Goal: Check status: Check status

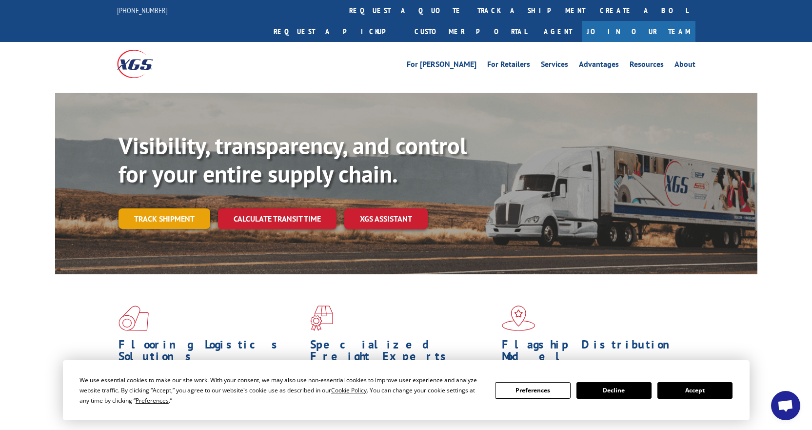
click at [179, 208] on link "Track shipment" at bounding box center [165, 218] width 92 height 20
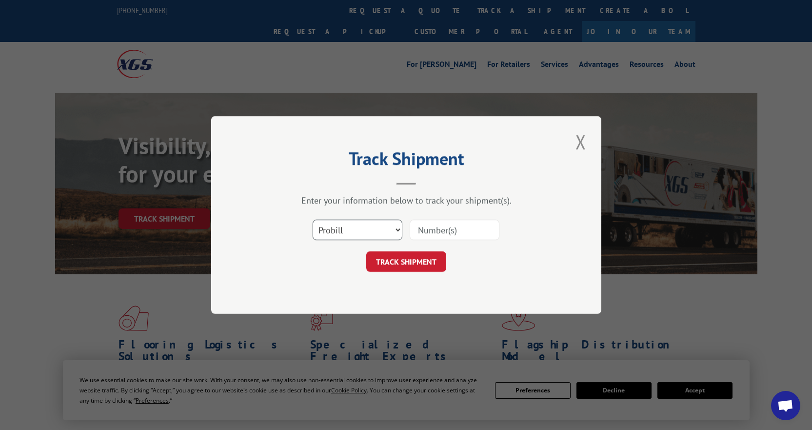
click at [400, 225] on select "Select category... Probill BOL PO" at bounding box center [358, 229] width 90 height 20
select select "bol"
click at [313, 219] on select "Select category... Probill BOL PO" at bounding box center [358, 229] width 90 height 20
click at [424, 228] on input at bounding box center [455, 229] width 90 height 20
type input "0499617"
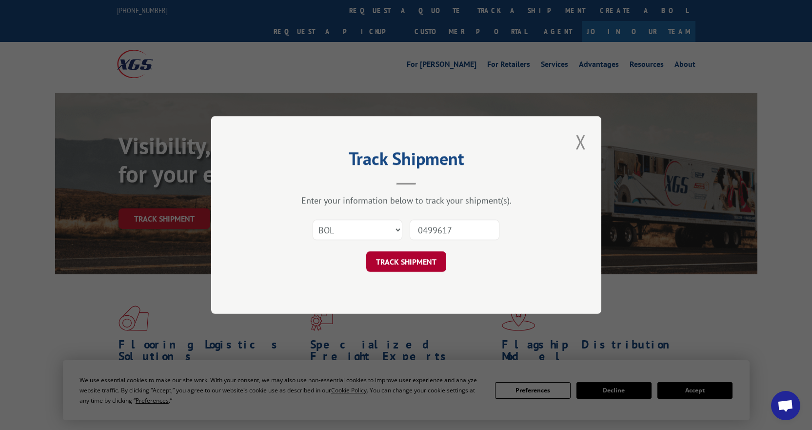
click at [388, 256] on button "TRACK SHIPMENT" at bounding box center [406, 261] width 80 height 20
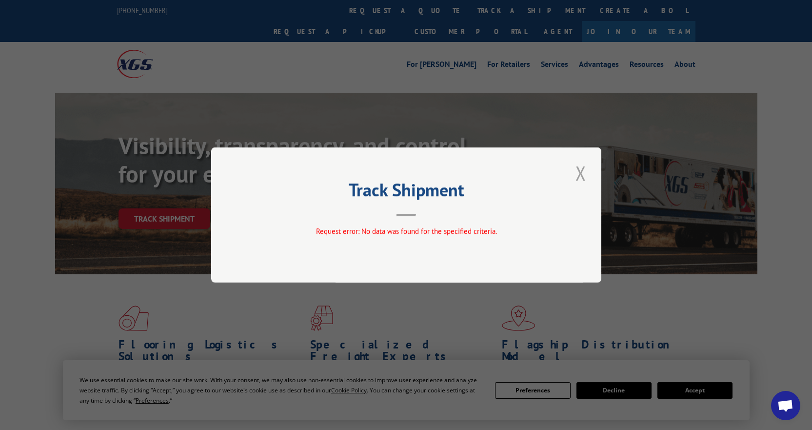
click at [584, 171] on button "Close modal" at bounding box center [581, 172] width 17 height 27
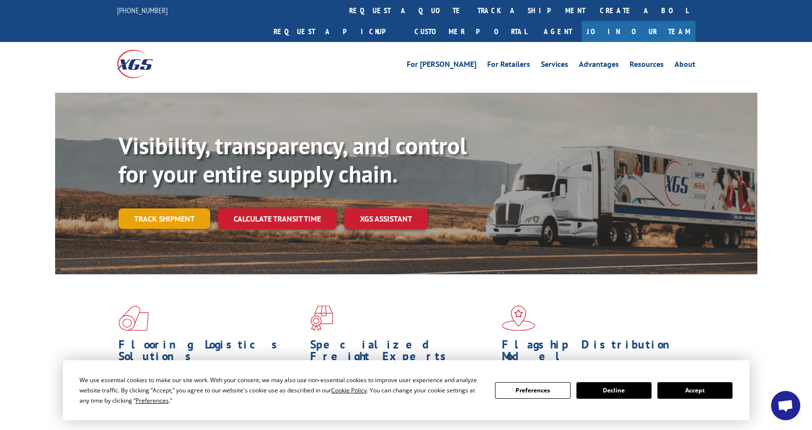
click at [147, 208] on link "Track shipment" at bounding box center [165, 218] width 92 height 20
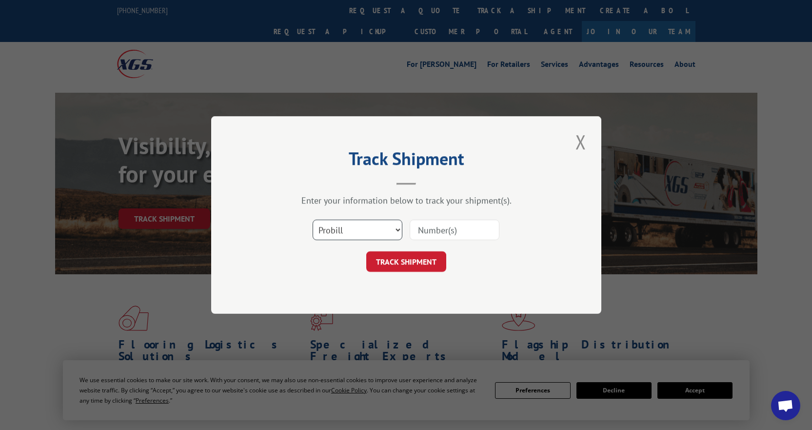
click at [391, 236] on select "Select category... Probill BOL PO" at bounding box center [358, 229] width 90 height 20
select select "bol"
click at [313, 219] on select "Select category... Probill BOL PO" at bounding box center [358, 229] width 90 height 20
click at [429, 227] on input at bounding box center [455, 229] width 90 height 20
type input "0499617"
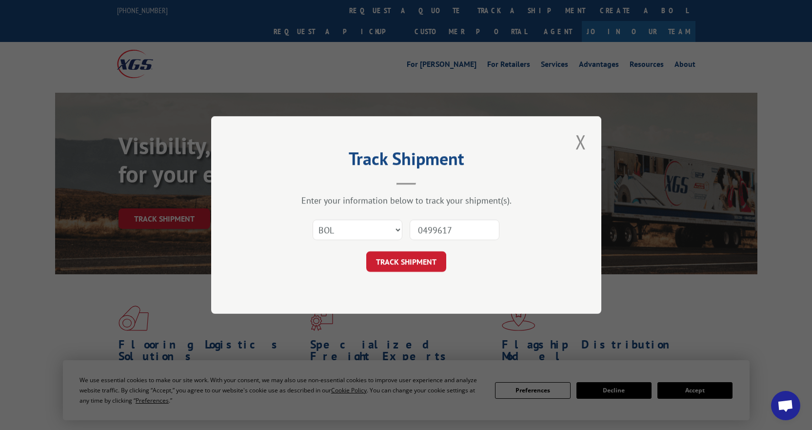
click button "TRACK SHIPMENT" at bounding box center [406, 261] width 80 height 20
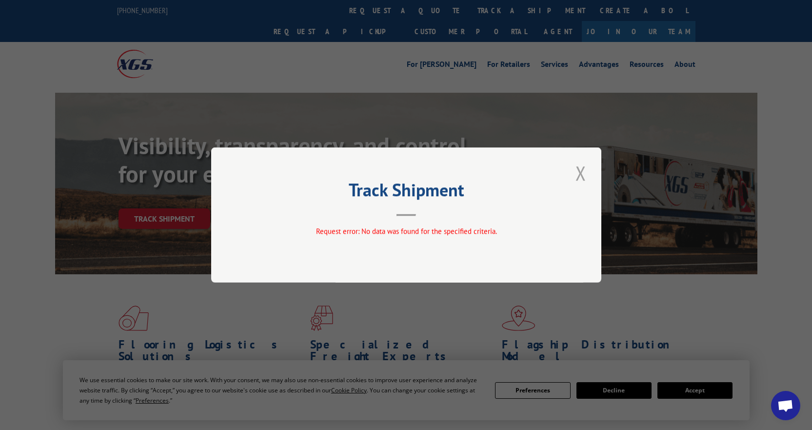
click at [579, 170] on button "Close modal" at bounding box center [581, 172] width 17 height 27
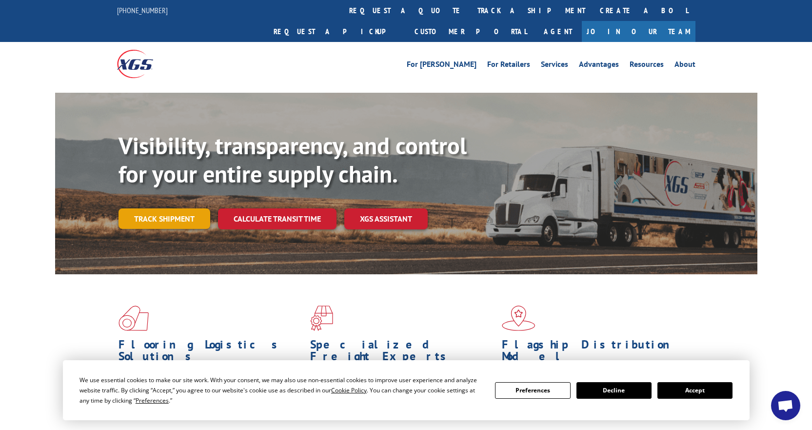
click at [180, 208] on link "Track shipment" at bounding box center [165, 218] width 92 height 20
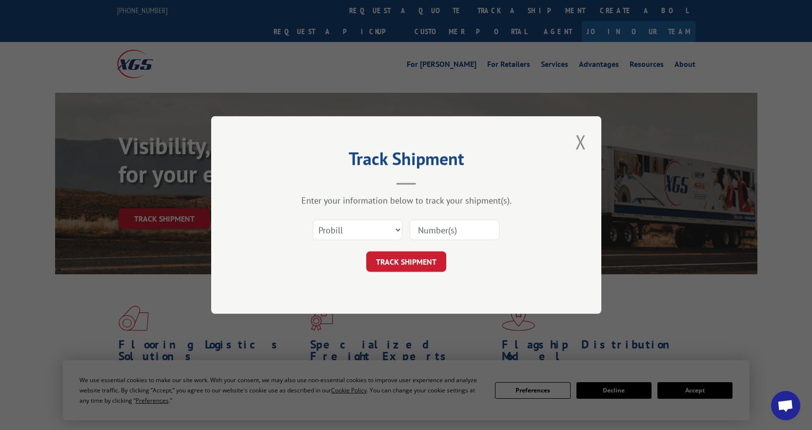
click at [431, 223] on input at bounding box center [455, 229] width 90 height 20
type input "0499617"
click button "TRACK SHIPMENT" at bounding box center [406, 261] width 80 height 20
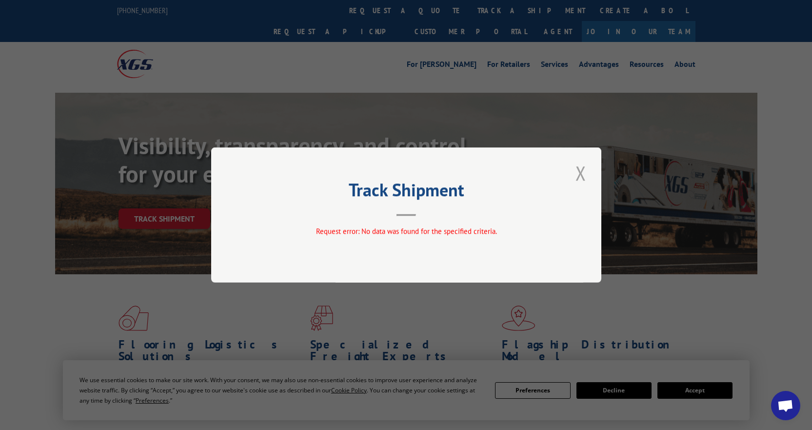
click at [577, 172] on button "Close modal" at bounding box center [581, 172] width 17 height 27
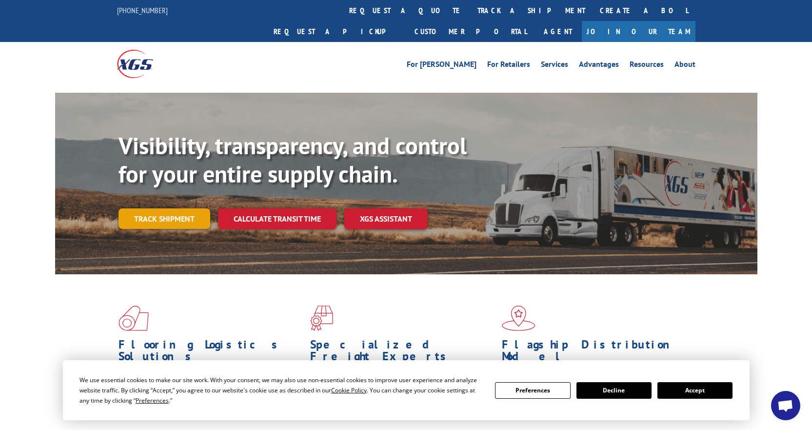
click at [143, 208] on link "Track shipment" at bounding box center [165, 218] width 92 height 20
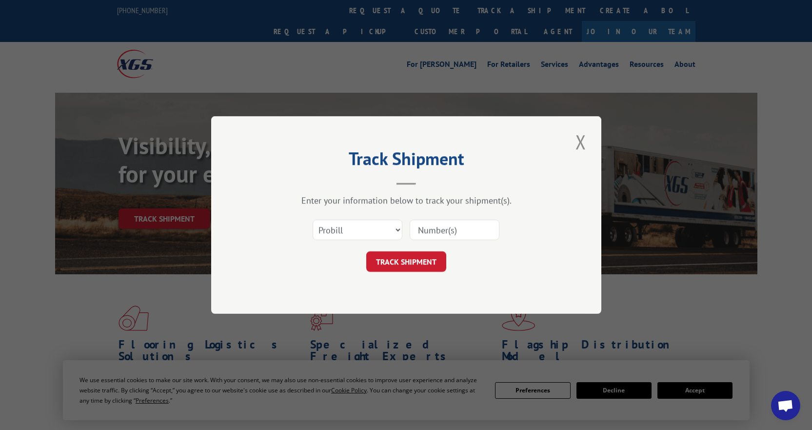
click at [442, 227] on input at bounding box center [455, 229] width 90 height 20
type input "499617"
click at [399, 227] on select "Select category... Probill BOL PO" at bounding box center [358, 229] width 90 height 20
select select "bol"
click at [313, 219] on select "Select category... Probill BOL PO" at bounding box center [358, 229] width 90 height 20
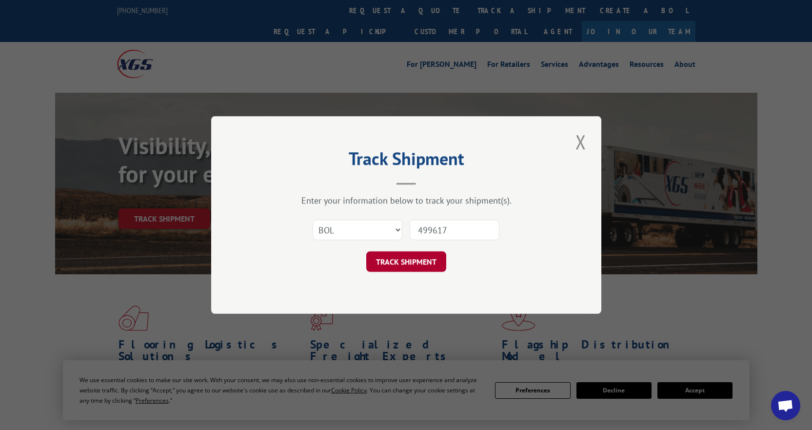
click at [408, 255] on button "TRACK SHIPMENT" at bounding box center [406, 261] width 80 height 20
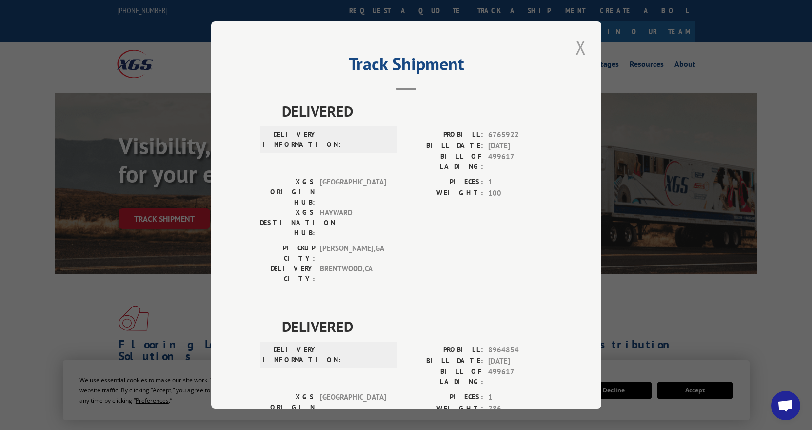
click at [574, 46] on button "Close modal" at bounding box center [581, 47] width 17 height 27
